Goal: Information Seeking & Learning: Find specific fact

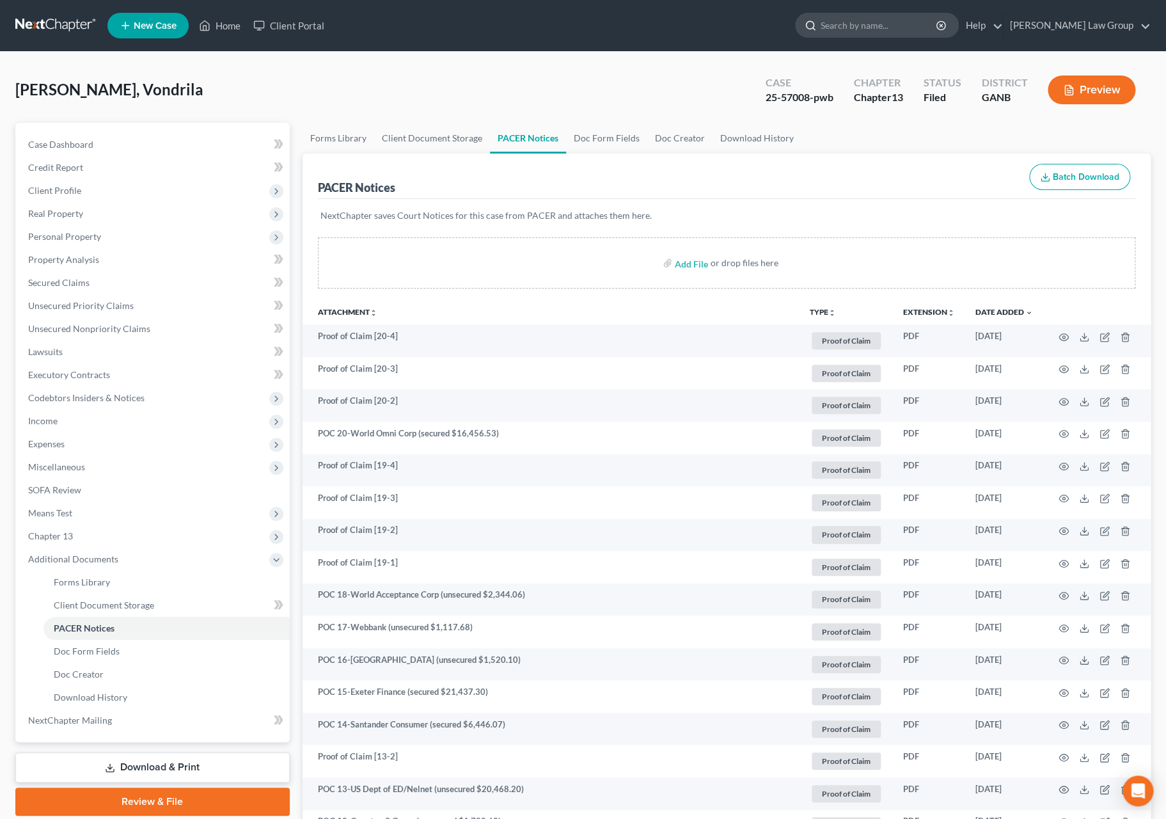
click at [913, 28] on input "search" at bounding box center [879, 25] width 117 height 24
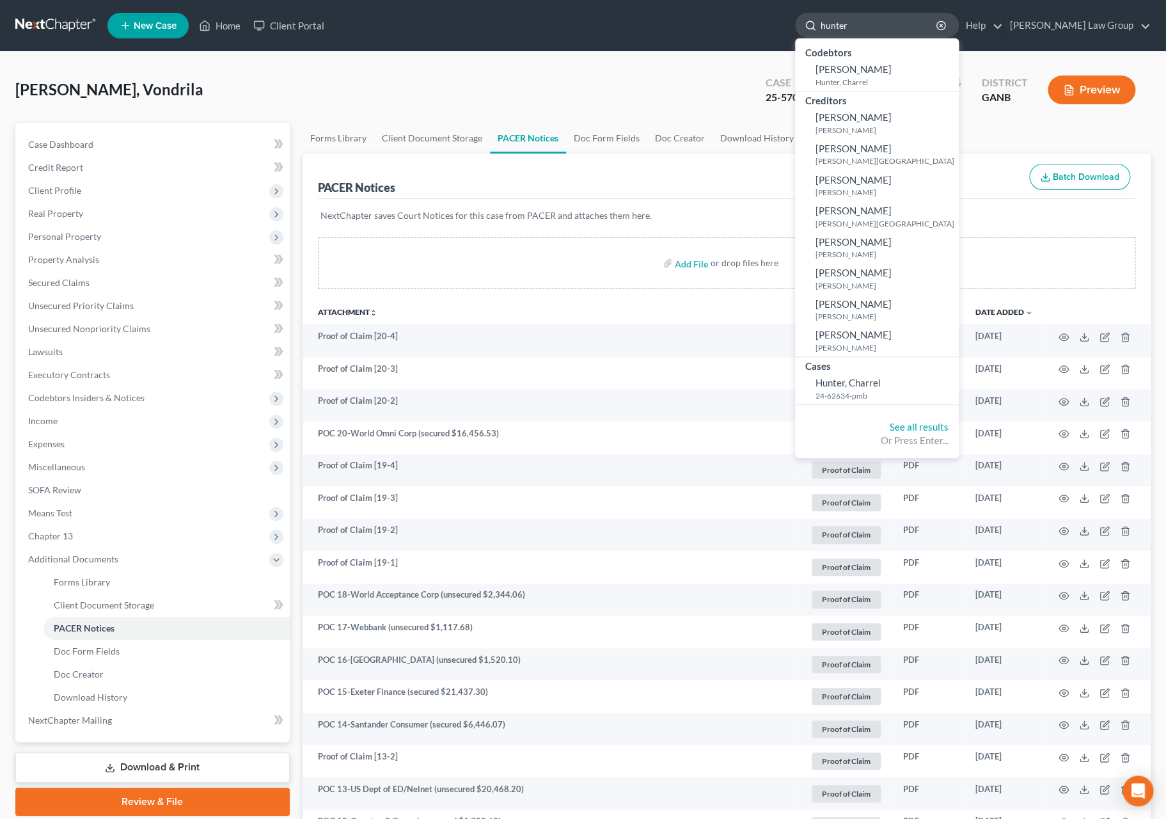
drag, startPoint x: 911, startPoint y: 20, endPoint x: 863, endPoint y: 23, distance: 48.7
click at [863, 23] on input "hunter" at bounding box center [879, 25] width 117 height 24
type input "[PERSON_NAME]"
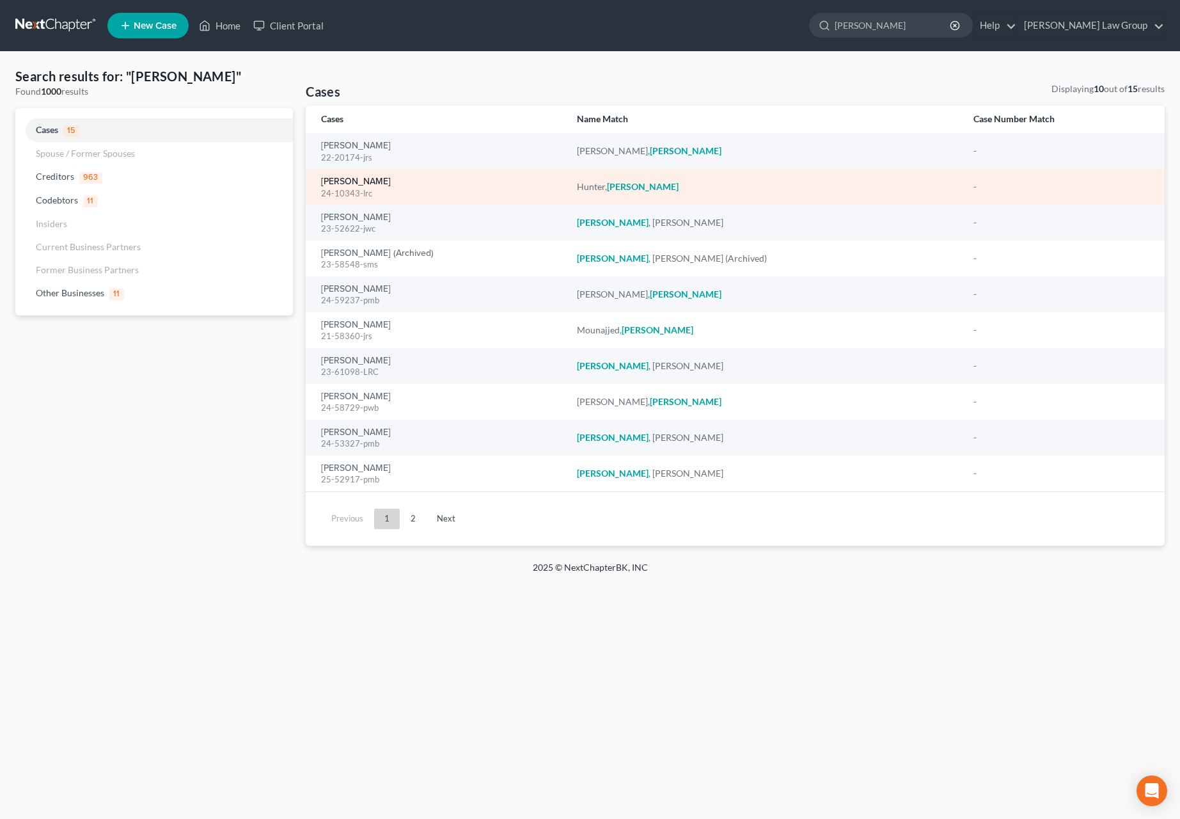
click at [368, 184] on link "[PERSON_NAME]" at bounding box center [356, 181] width 70 height 9
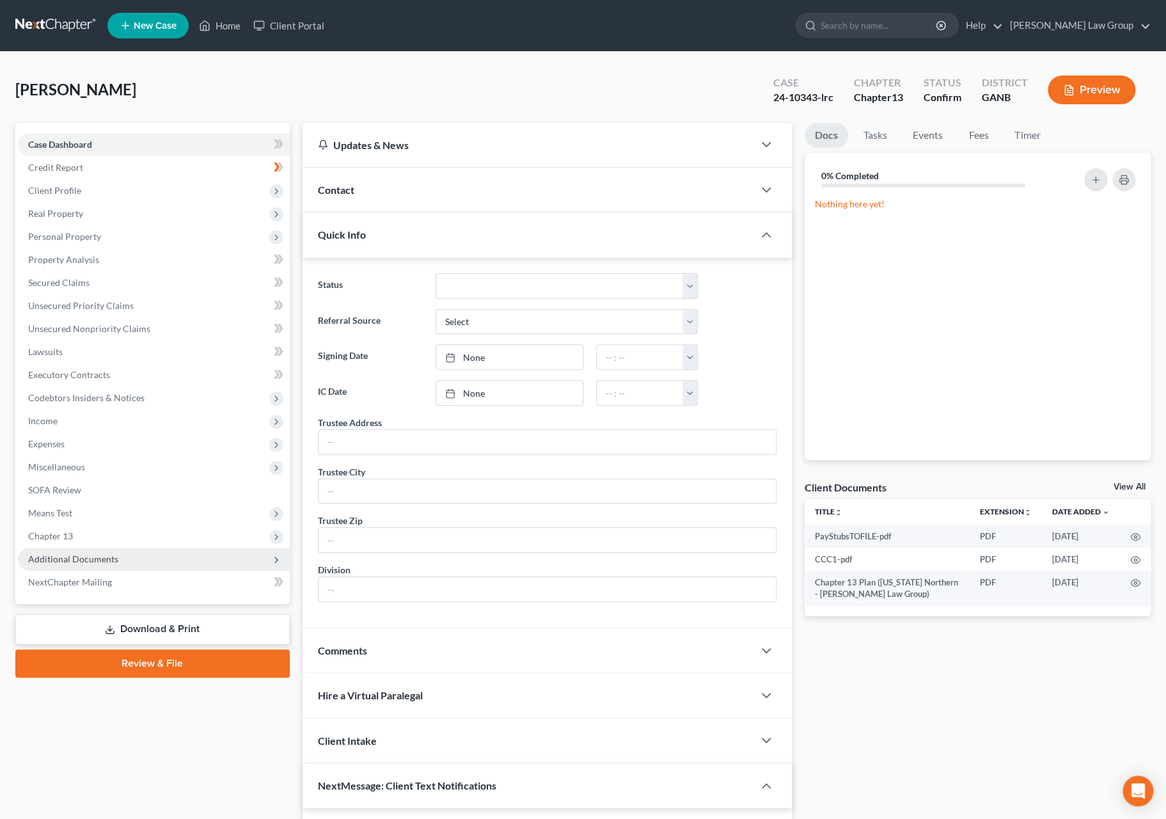
click at [141, 556] on span "Additional Documents" at bounding box center [154, 558] width 272 height 23
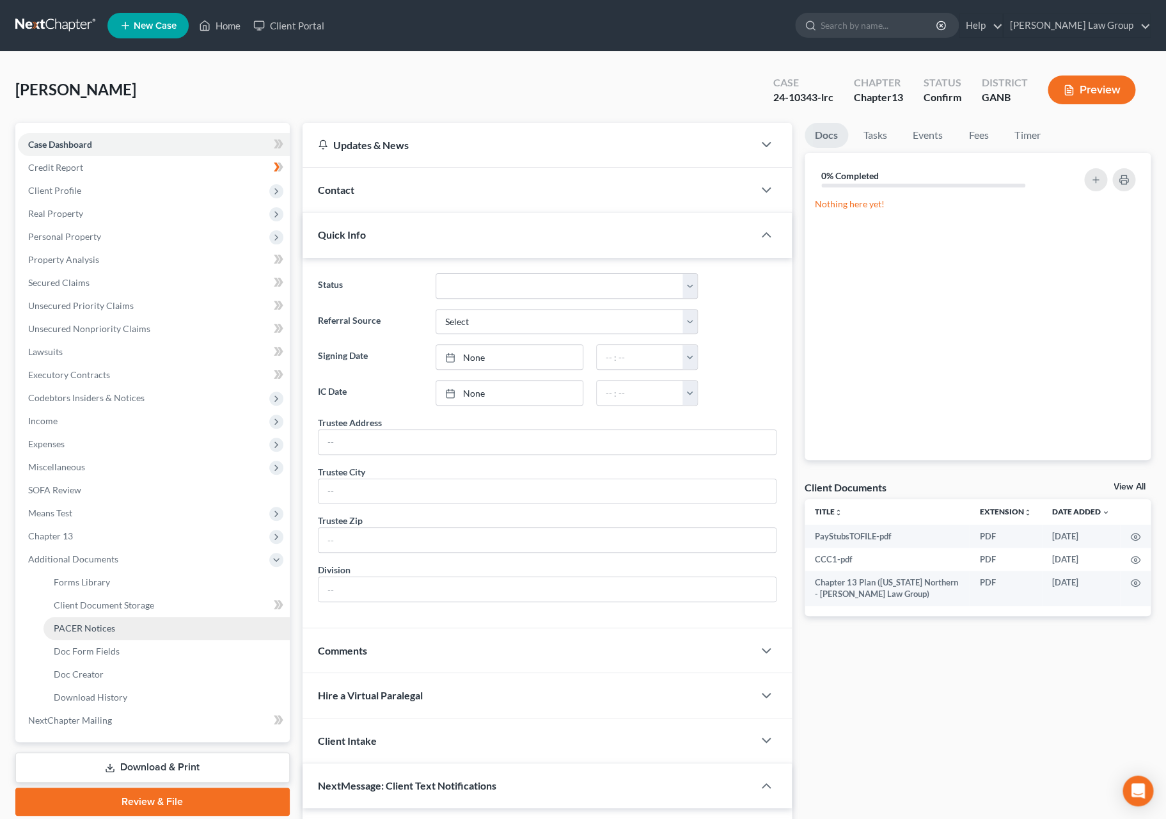
click at [138, 627] on link "PACER Notices" at bounding box center [166, 628] width 246 height 23
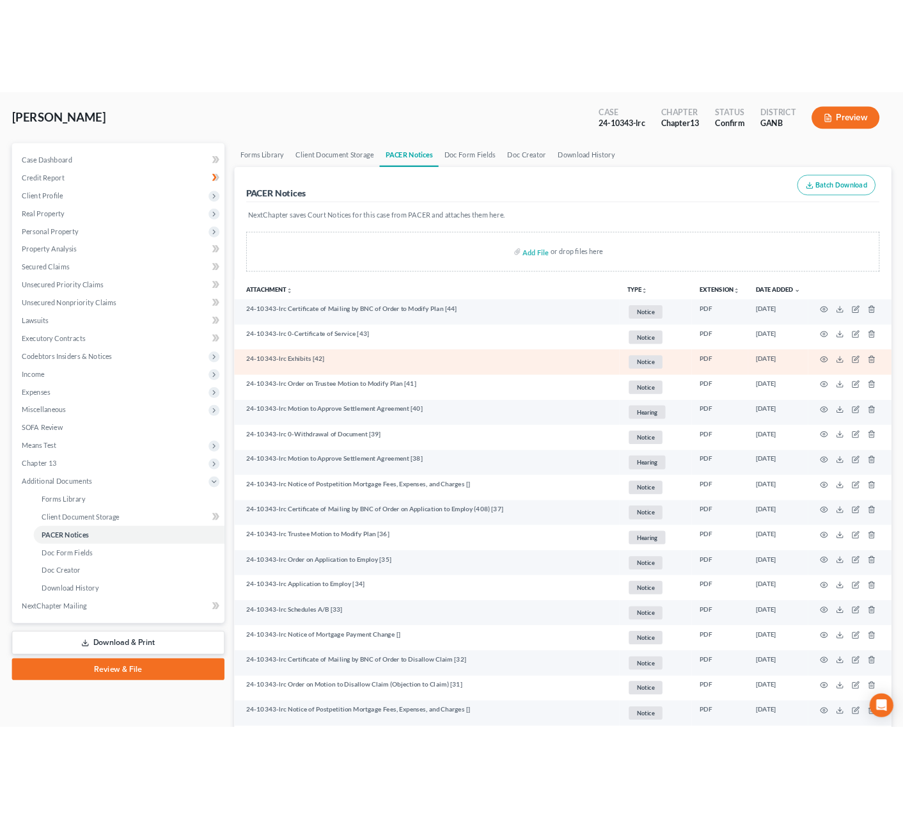
scroll to position [52, 0]
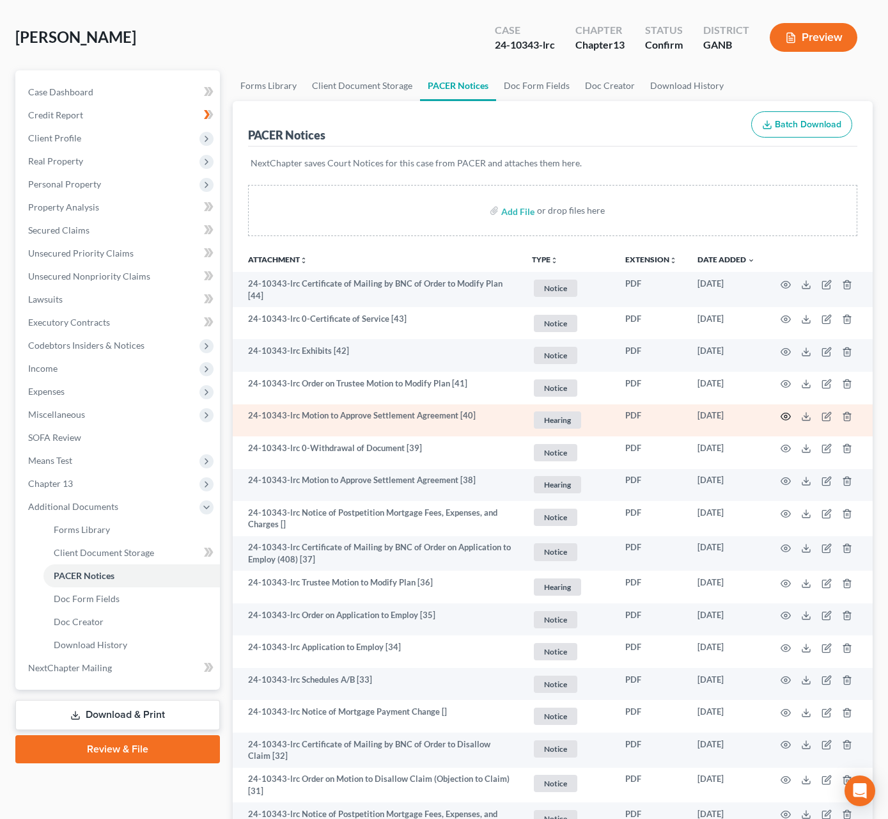
click at [787, 416] on circle "button" at bounding box center [786, 416] width 3 height 3
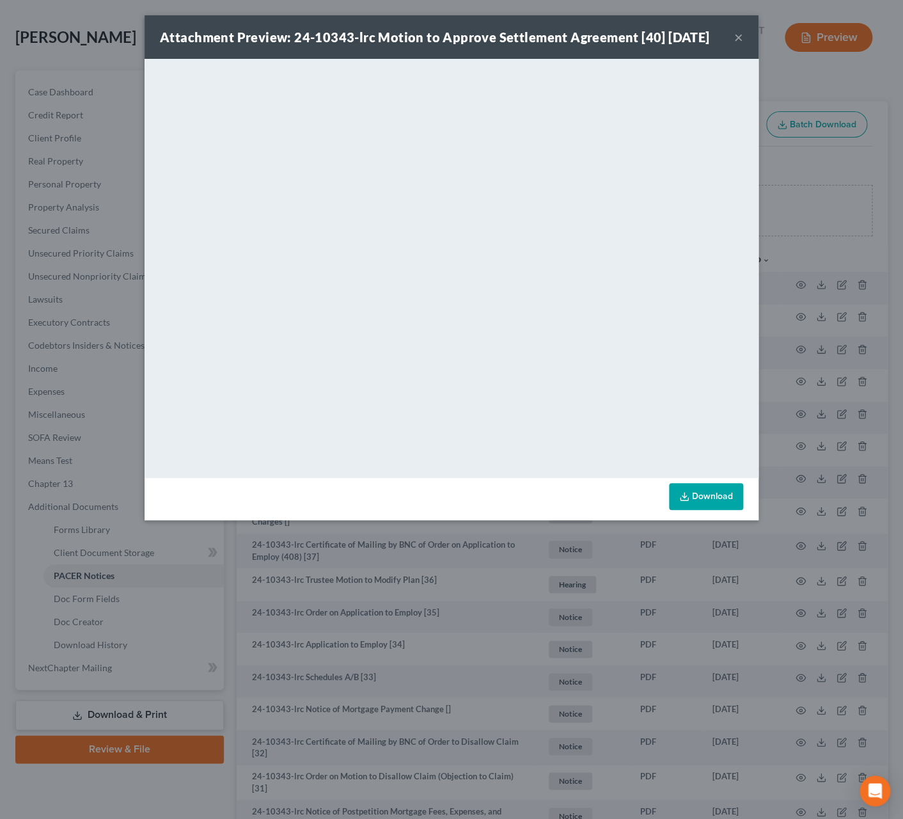
click at [736, 42] on button "×" at bounding box center [738, 36] width 9 height 15
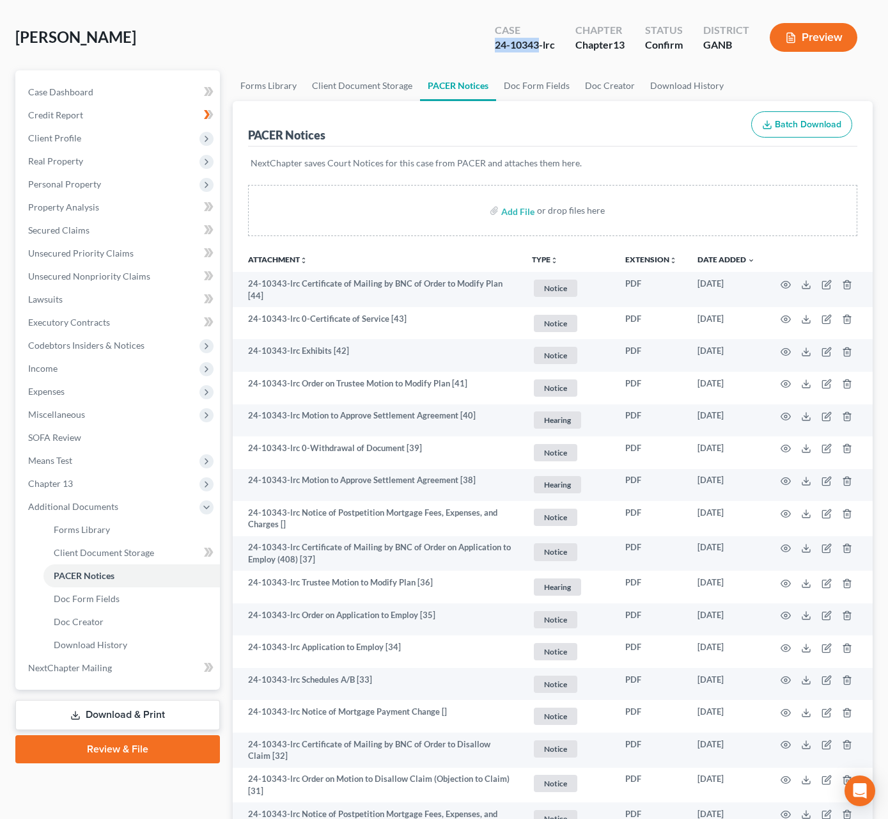
drag, startPoint x: 540, startPoint y: 45, endPoint x: 489, endPoint y: 50, distance: 51.4
click at [489, 50] on div "Case 24-10343-lrc" at bounding box center [525, 39] width 81 height 38
copy div "24-10343"
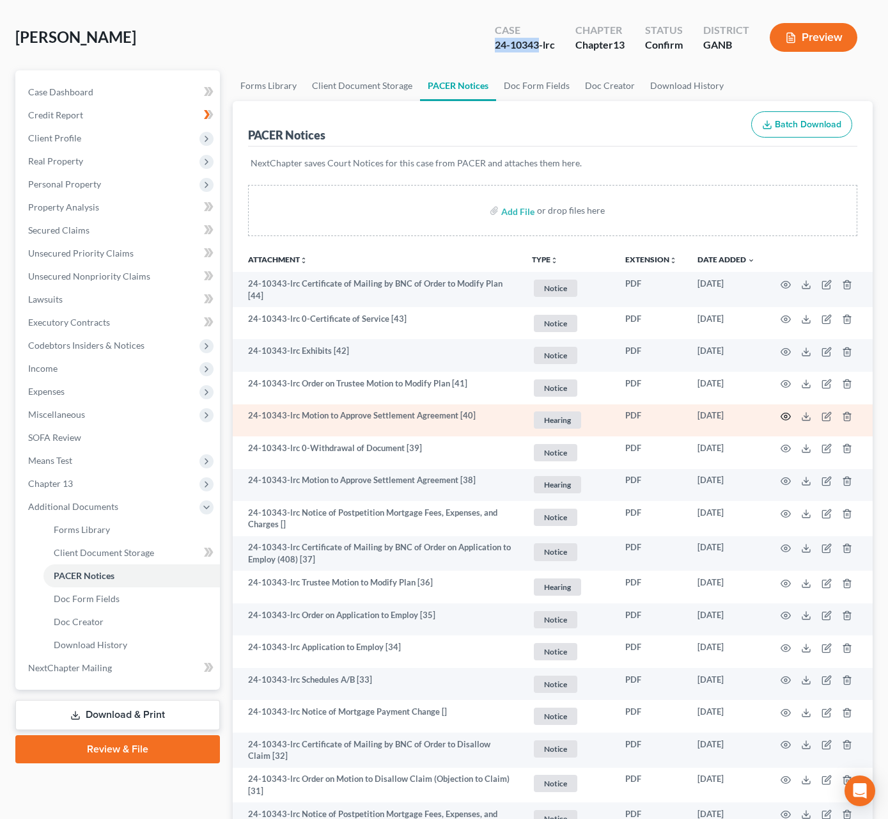
click at [790, 416] on icon "button" at bounding box center [786, 416] width 10 height 10
